Goal: Find specific page/section: Find specific page/section

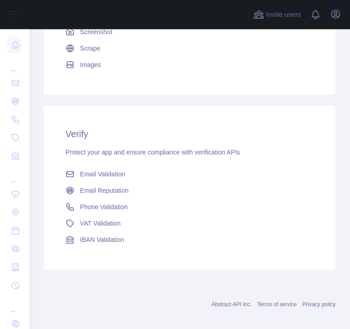
scroll to position [441, 0]
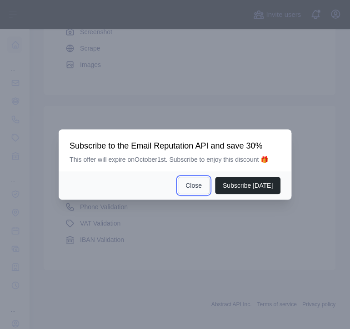
click at [203, 188] on button "Close" at bounding box center [194, 185] width 32 height 17
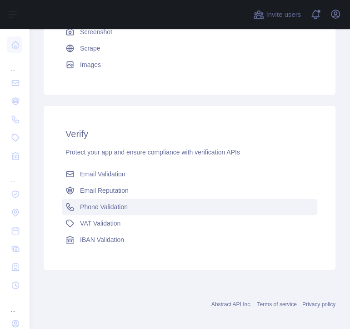
click at [95, 206] on span "Phone Validation" at bounding box center [104, 206] width 48 height 9
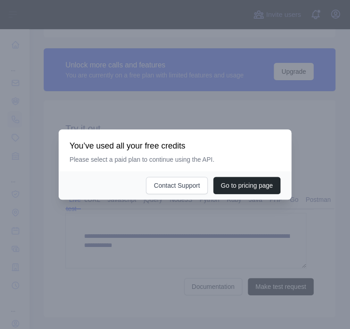
scroll to position [350, 0]
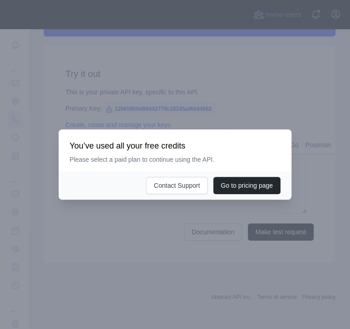
click at [183, 244] on div at bounding box center [175, 164] width 350 height 329
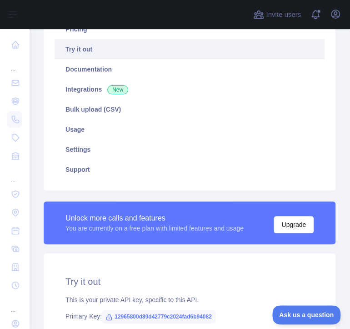
scroll to position [143, 0]
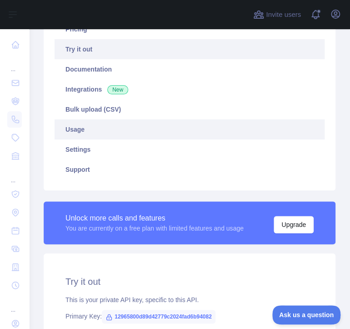
click at [106, 132] on link "Usage" at bounding box center [190, 129] width 270 height 20
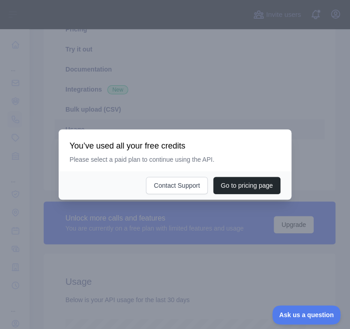
scroll to position [299, 314]
click at [185, 228] on div at bounding box center [175, 164] width 350 height 329
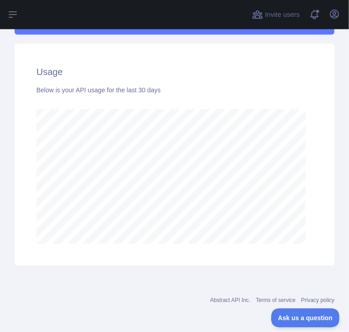
scroll to position [353, 0]
